Goal: Transaction & Acquisition: Purchase product/service

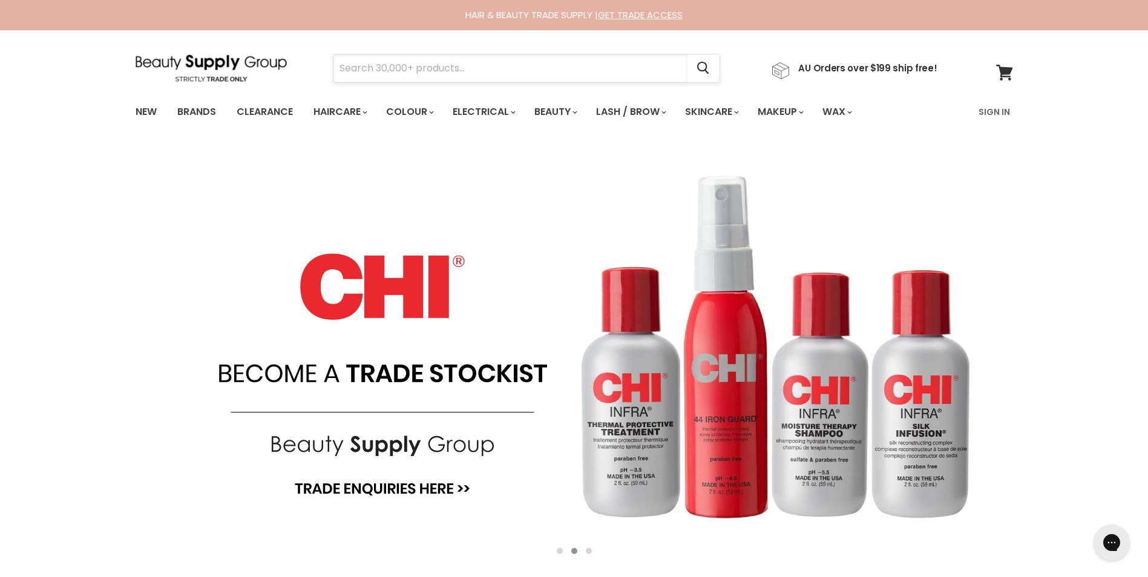
click at [562, 73] on input "Search" at bounding box center [511, 68] width 354 height 28
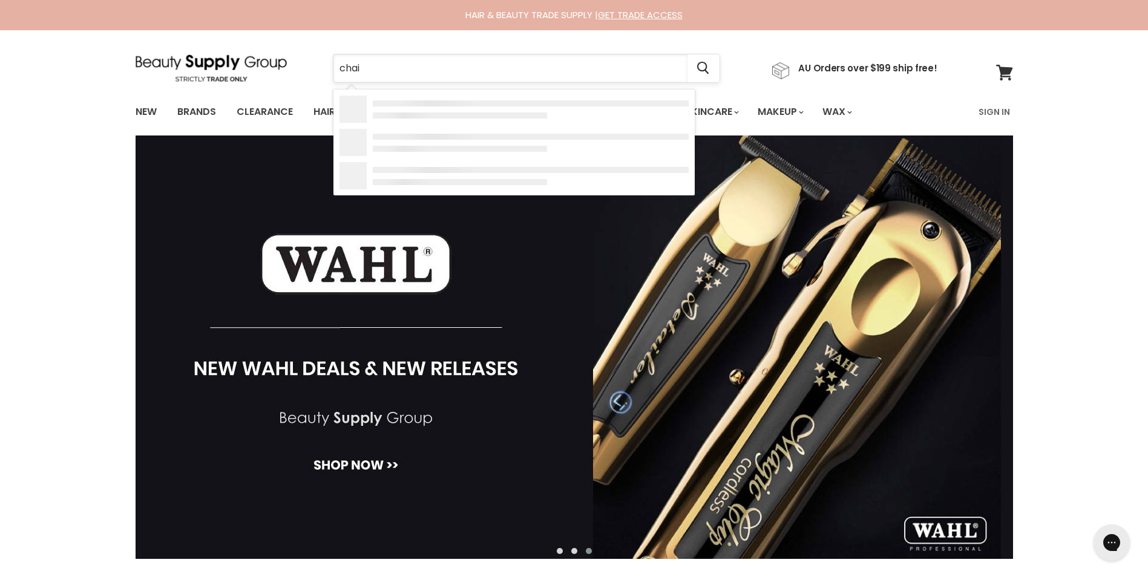
type input "chair"
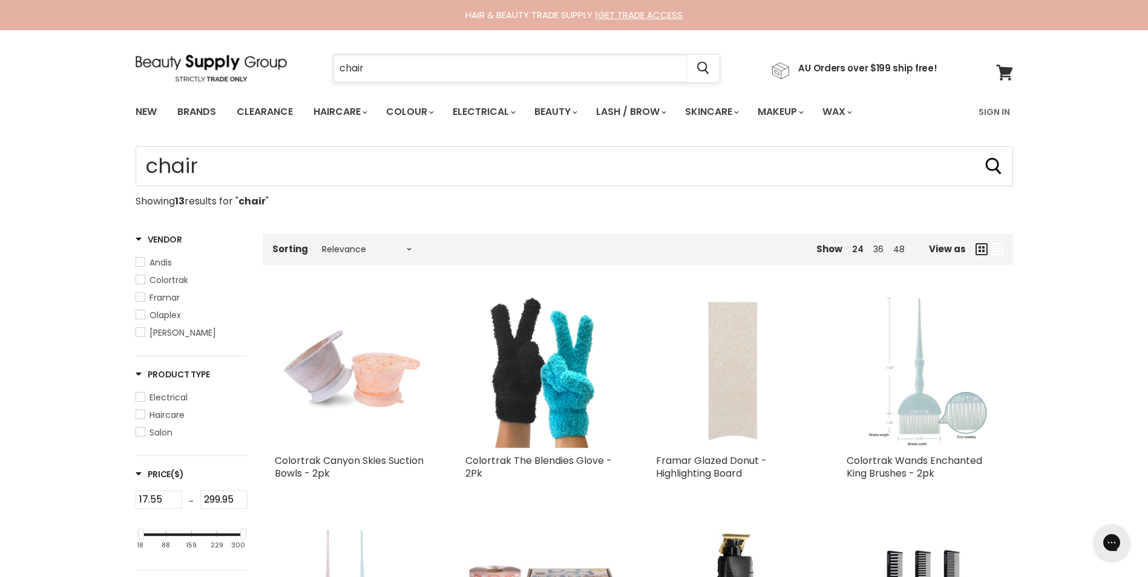
click at [395, 72] on input "chair" at bounding box center [511, 68] width 354 height 28
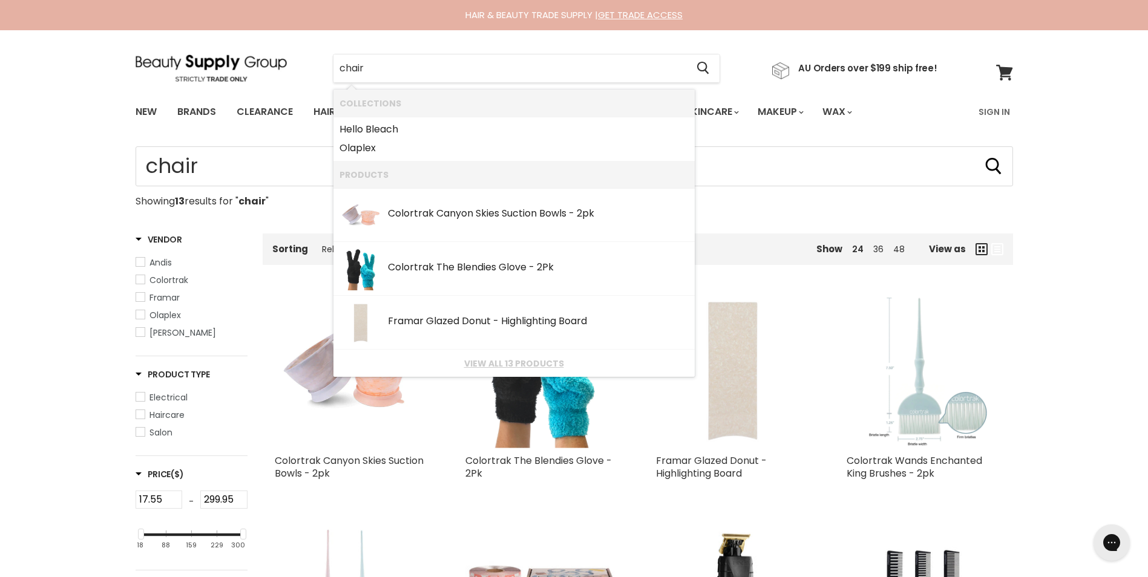
click at [63, 128] on div "New Brands Clearance Haircare" at bounding box center [574, 111] width 1148 height 35
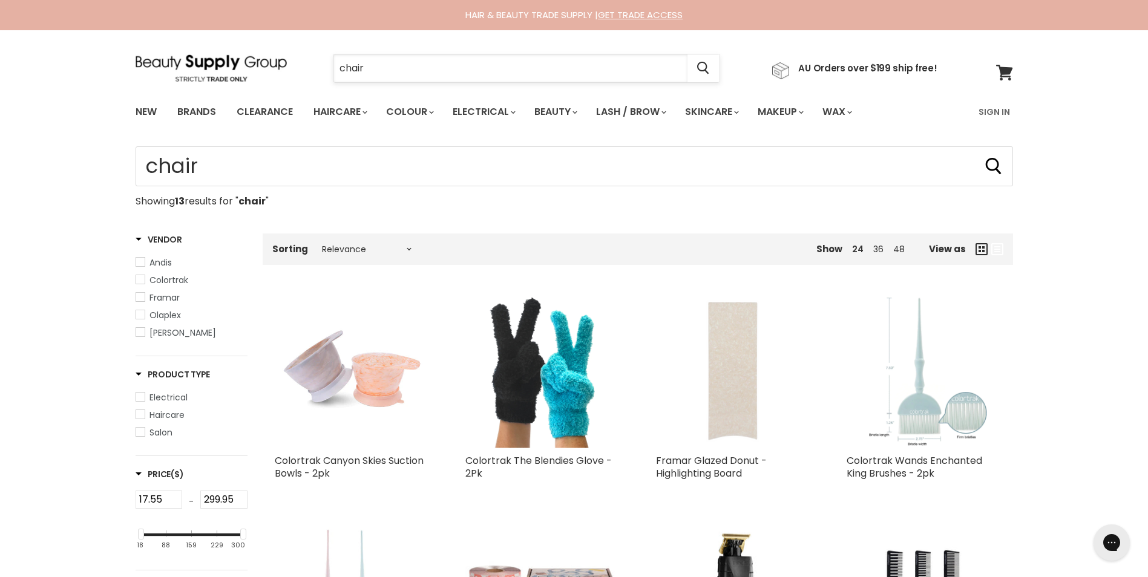
click at [388, 69] on input "chair" at bounding box center [511, 68] width 354 height 28
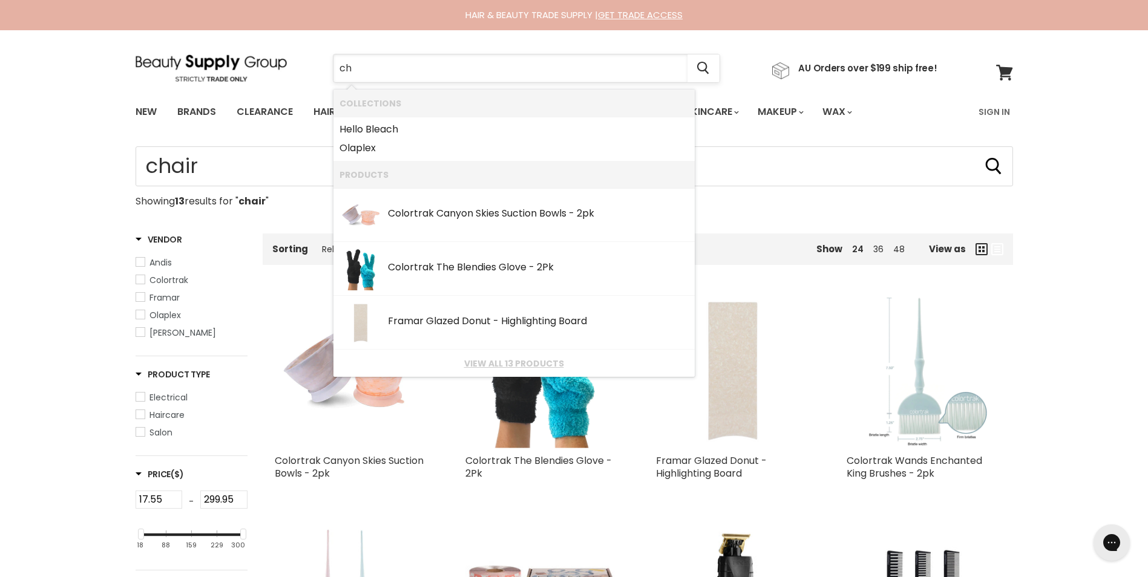
type input "c"
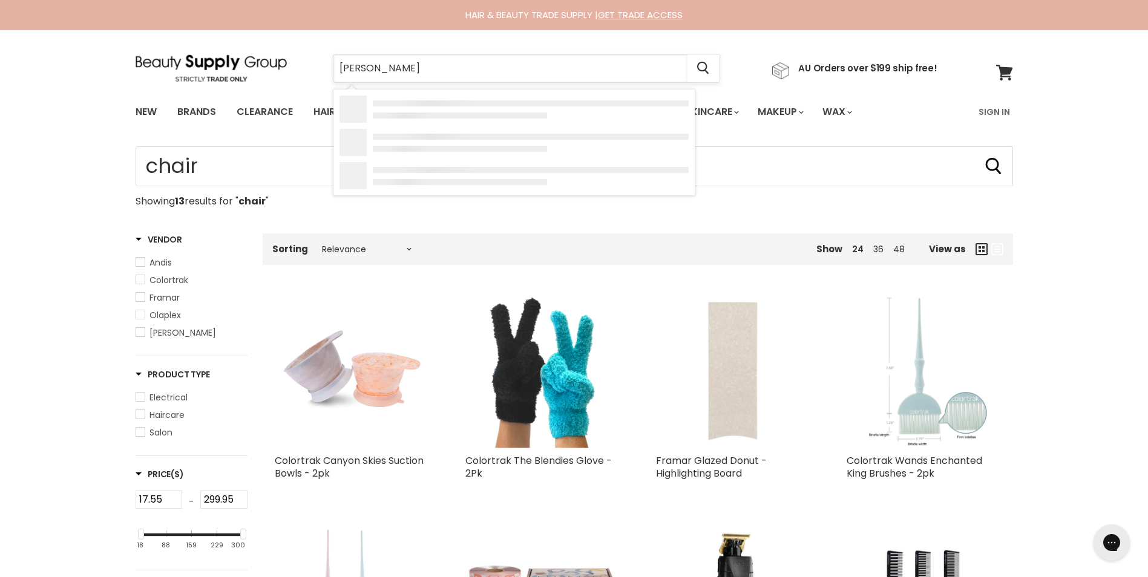
type input "julia chair"
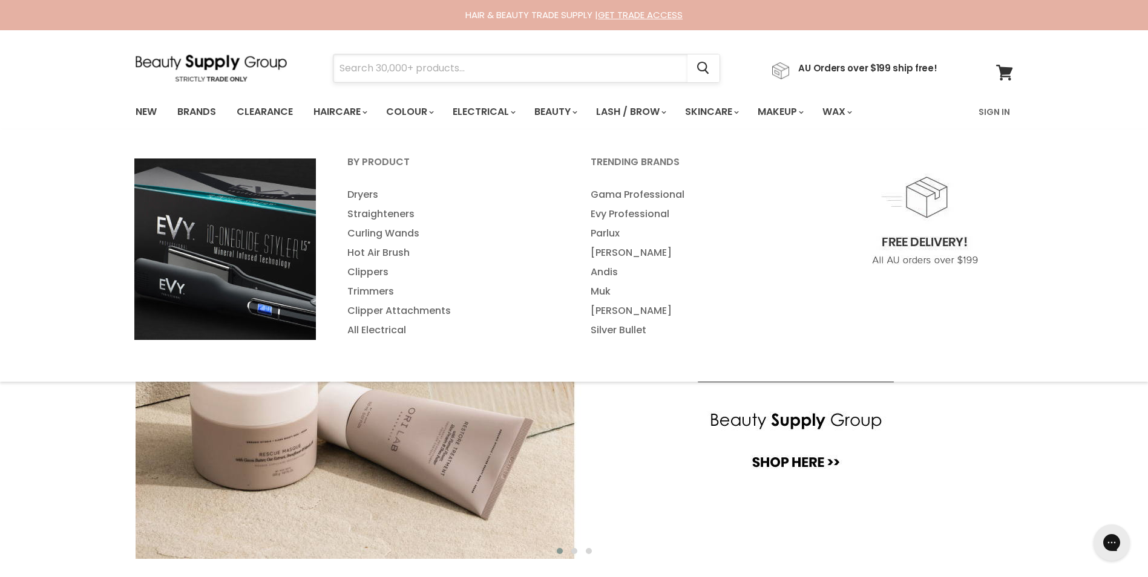
click at [459, 64] on input "Search" at bounding box center [511, 68] width 354 height 28
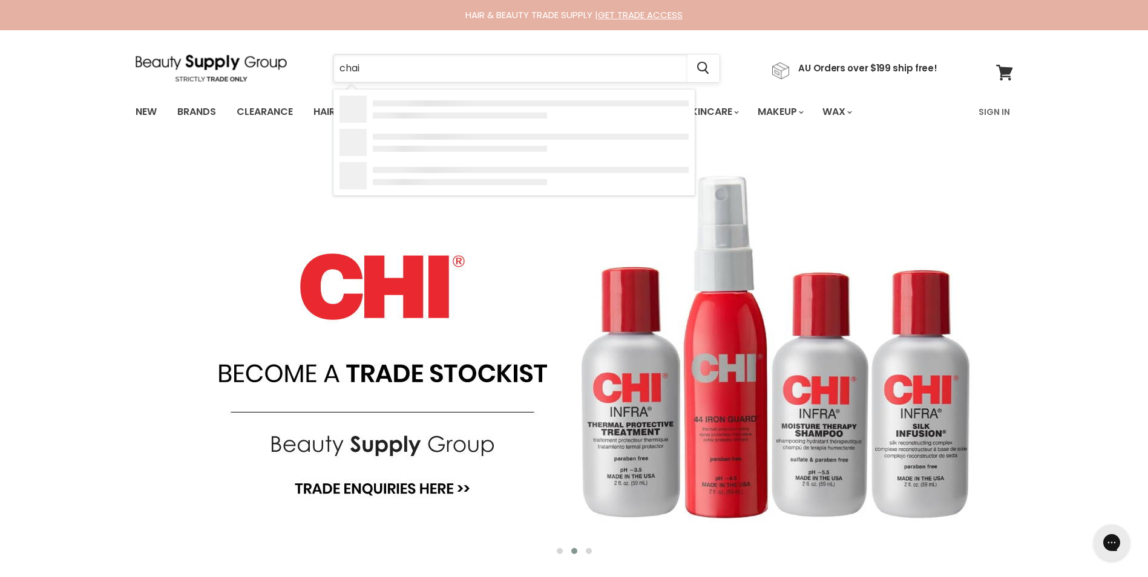
type input "chair"
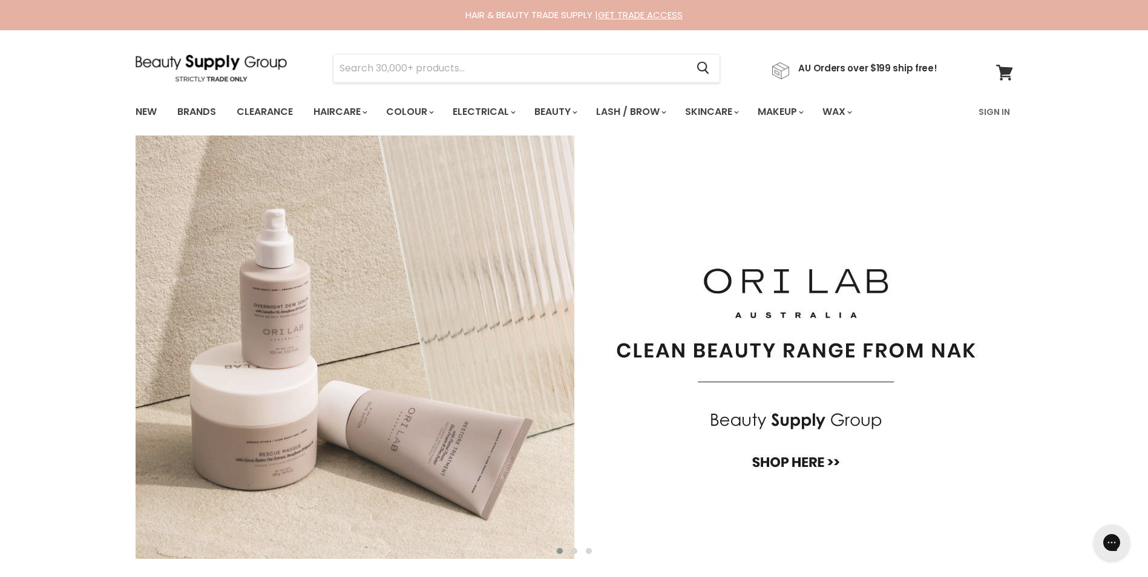
click at [800, 462] on img "Main content" at bounding box center [575, 348] width 878 height 424
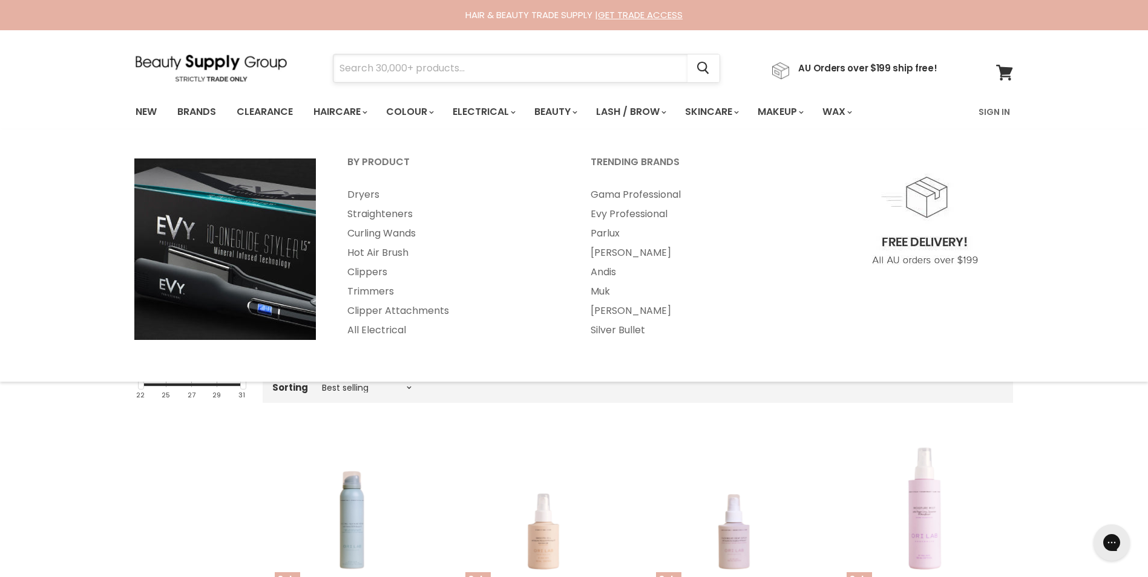
click at [438, 68] on input "Search" at bounding box center [511, 68] width 354 height 28
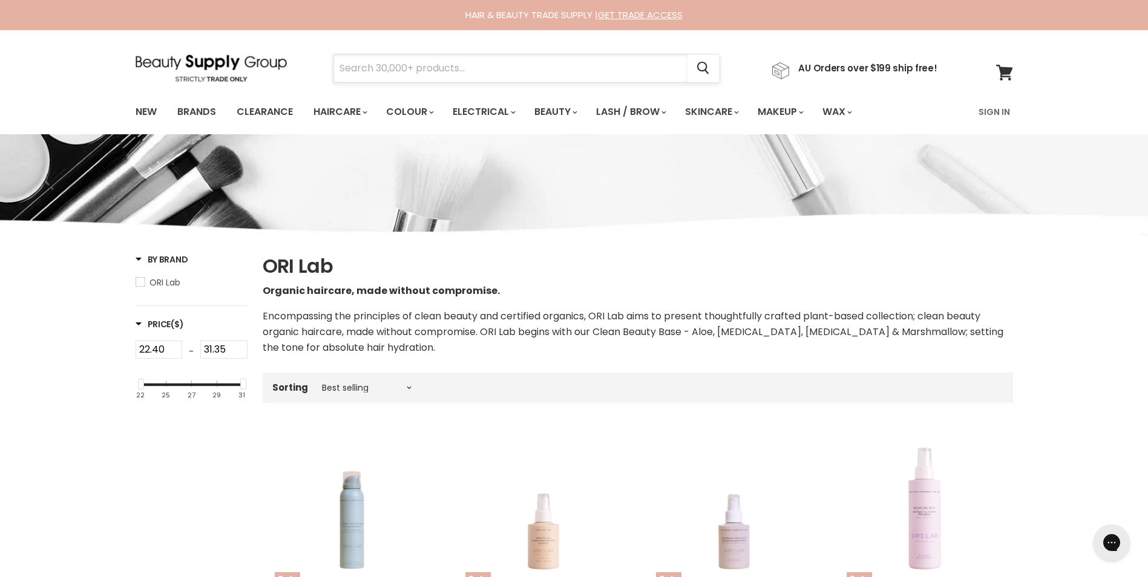
type input "v"
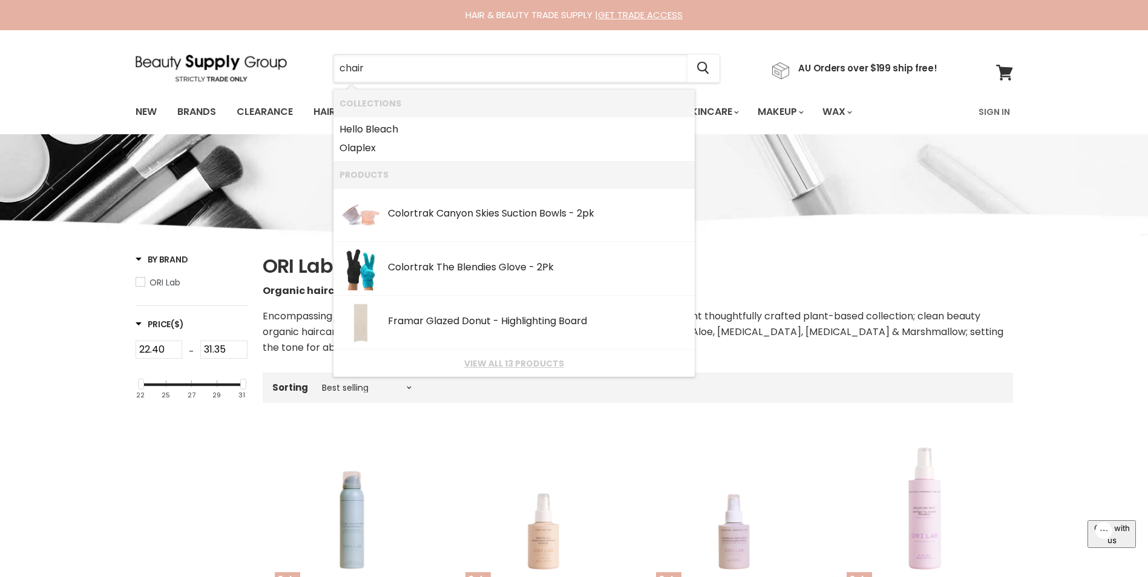
type input "chair"
